Goal: Information Seeking & Learning: Learn about a topic

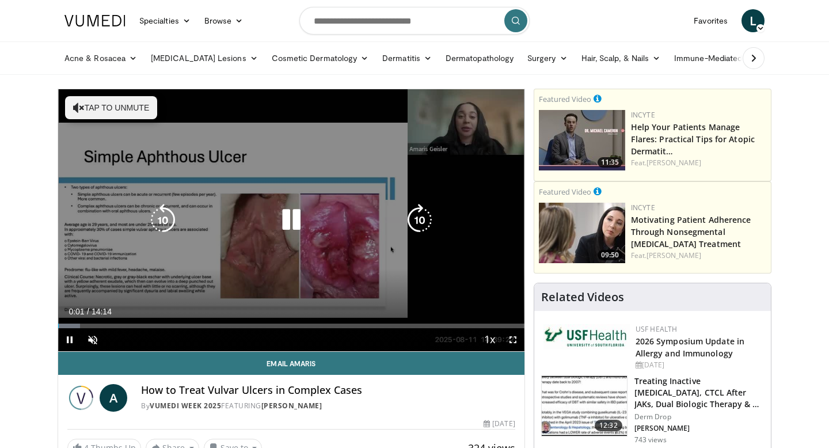
click at [124, 111] on button "Tap to unmute" at bounding box center [111, 107] width 92 height 23
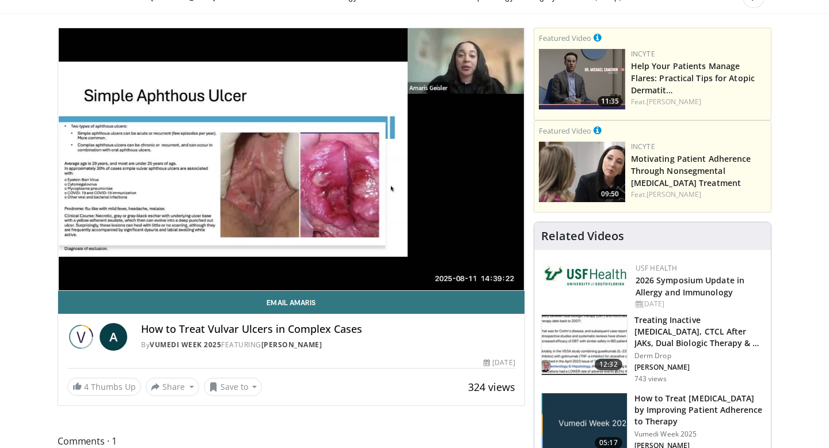
scroll to position [59, 0]
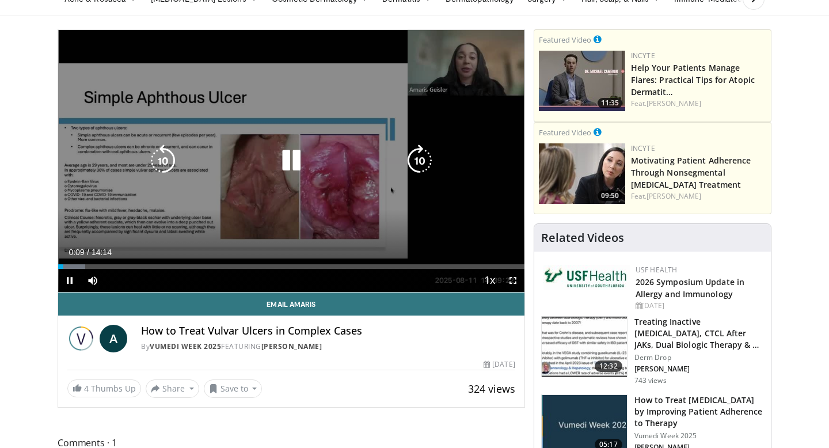
click at [419, 158] on icon "Video Player" at bounding box center [420, 161] width 32 height 32
click at [419, 159] on icon "Video Player" at bounding box center [420, 161] width 32 height 32
click at [419, 161] on icon "Video Player" at bounding box center [420, 161] width 32 height 32
click at [418, 161] on icon "Video Player" at bounding box center [420, 161] width 32 height 32
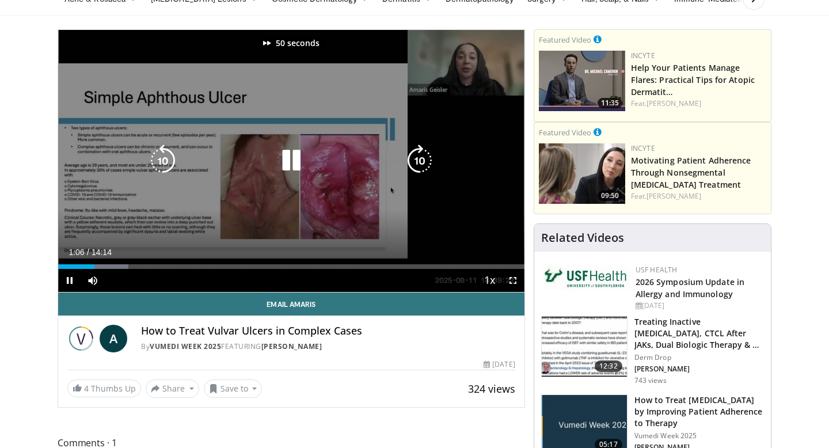
click at [417, 162] on icon "Video Player" at bounding box center [420, 161] width 32 height 32
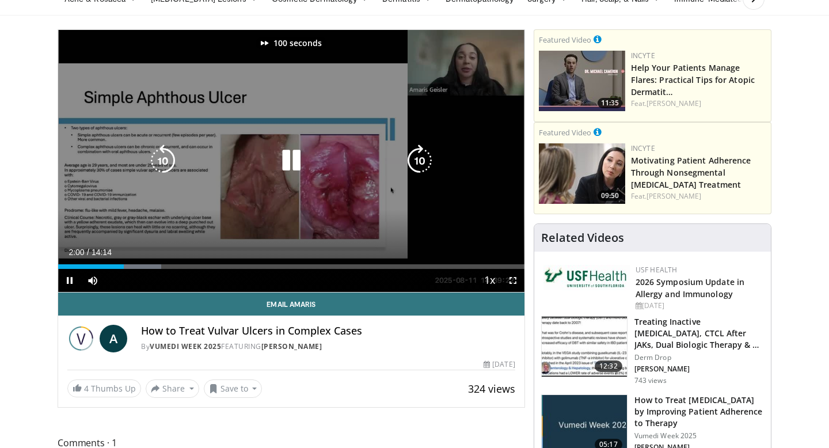
click at [417, 162] on icon "Video Player" at bounding box center [420, 161] width 32 height 32
click at [419, 158] on icon "Video Player" at bounding box center [420, 161] width 32 height 32
click at [419, 159] on icon "Video Player" at bounding box center [420, 161] width 32 height 32
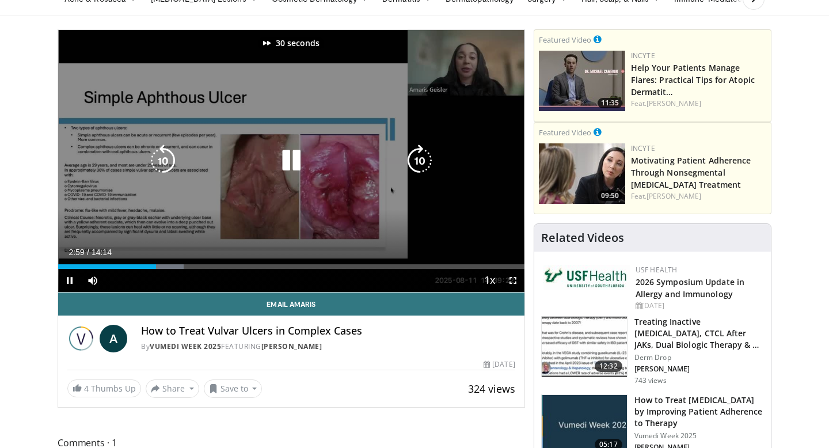
click at [419, 159] on icon "Video Player" at bounding box center [420, 161] width 32 height 32
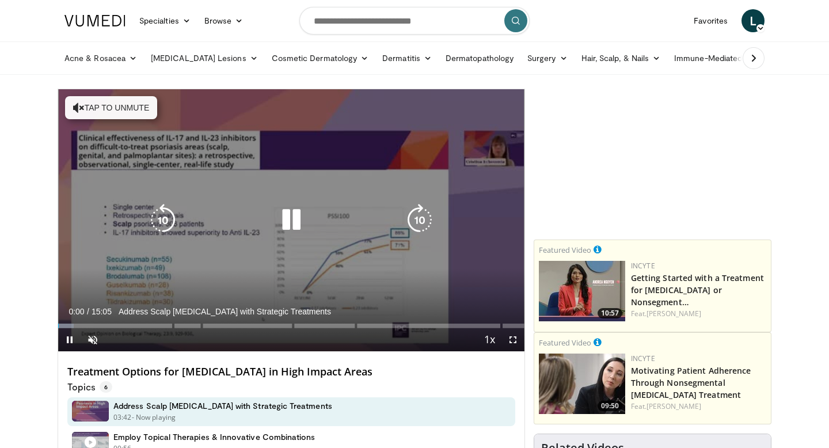
click at [138, 105] on button "Tap to unmute" at bounding box center [111, 107] width 92 height 23
